Goal: Task Accomplishment & Management: Manage account settings

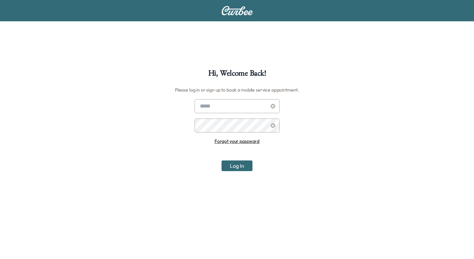
click at [254, 141] on link "Forgot your password" at bounding box center [237, 141] width 45 height 6
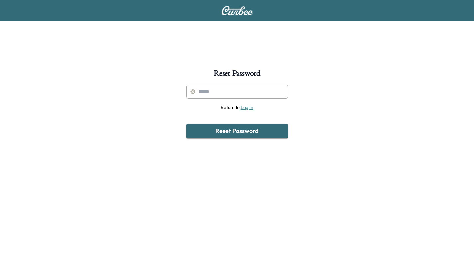
click at [257, 92] on input "text" at bounding box center [237, 92] width 102 height 14
type input "**********"
click at [241, 129] on button "Reset Password" at bounding box center [237, 131] width 102 height 15
